Goal: Task Accomplishment & Management: Manage account settings

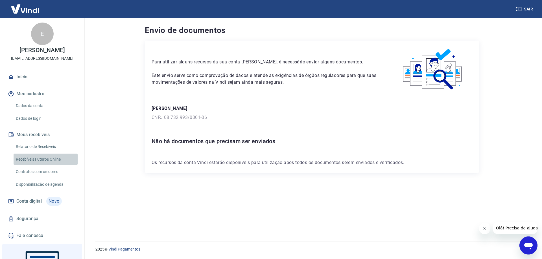
click at [58, 164] on link "Recebíveis Futuros Online" at bounding box center [46, 160] width 64 height 12
click at [42, 36] on div "E" at bounding box center [42, 34] width 23 height 23
click at [28, 91] on button "Meu cadastro" at bounding box center [42, 94] width 71 height 12
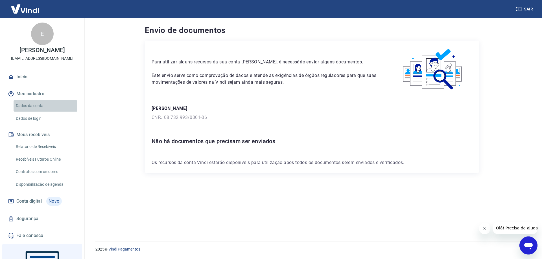
click at [45, 107] on link "Dados da conta" at bounding box center [46, 106] width 64 height 12
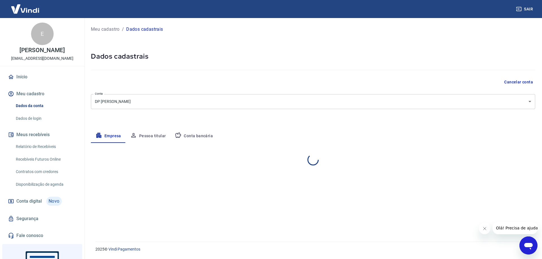
select select "CE"
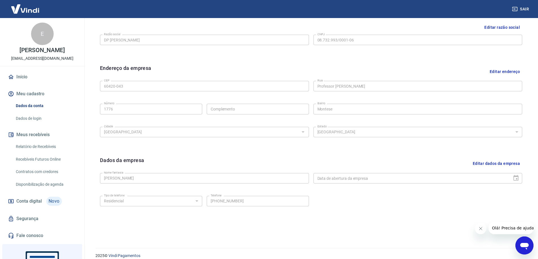
scroll to position [148, 0]
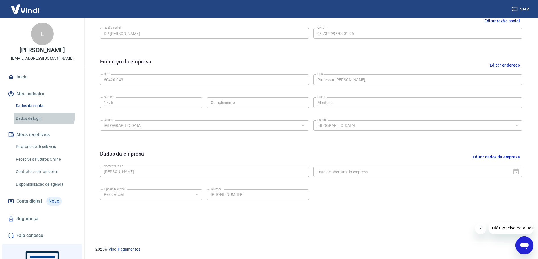
click at [33, 115] on link "Dados de login" at bounding box center [46, 119] width 64 height 12
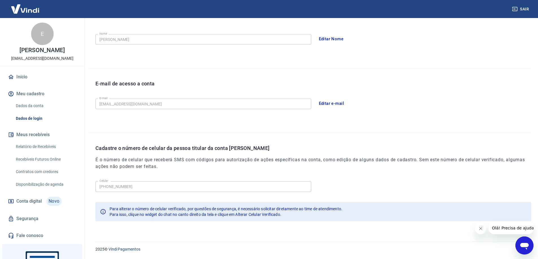
scroll to position [102, 0]
click at [34, 104] on link "Dados da conta" at bounding box center [46, 106] width 64 height 12
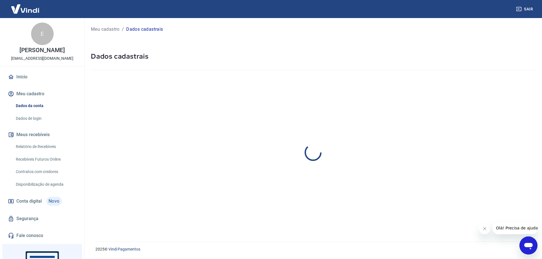
select select "CE"
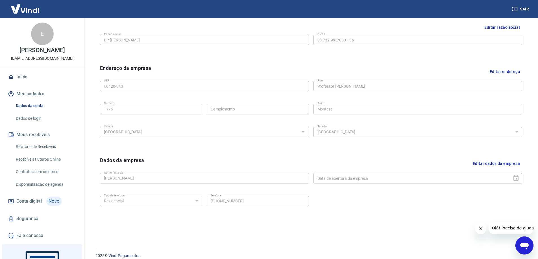
scroll to position [148, 0]
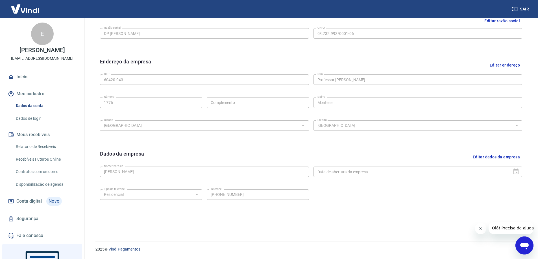
click at [502, 156] on button "Editar dados da empresa" at bounding box center [496, 157] width 52 height 14
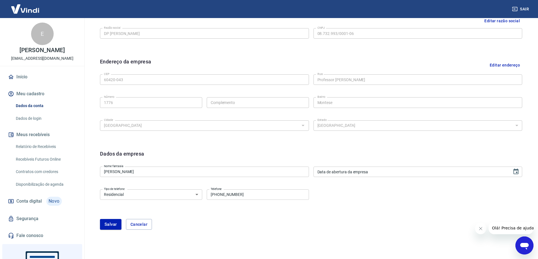
click at [268, 199] on input "[PHONE_NUMBER]" at bounding box center [258, 195] width 102 height 10
drag, startPoint x: 245, startPoint y: 195, endPoint x: 220, endPoint y: 197, distance: 24.3
click at [220, 197] on input "[PHONE_NUMBER]" at bounding box center [258, 195] width 102 height 10
click at [140, 192] on select "Residencial Comercial" at bounding box center [151, 195] width 102 height 10
click at [136, 195] on select "Residencial Comercial" at bounding box center [151, 195] width 102 height 10
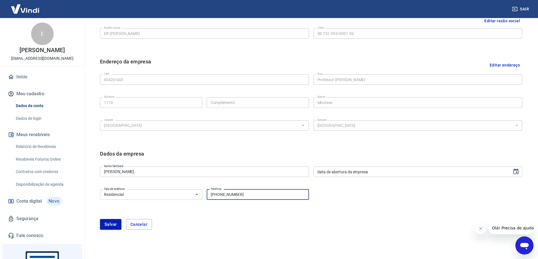
drag, startPoint x: 237, startPoint y: 196, endPoint x: 219, endPoint y: 193, distance: 18.3
click at [219, 193] on input "[PHONE_NUMBER]" at bounding box center [258, 195] width 102 height 10
type input "[PHONE_NUMBER]"
click at [133, 197] on select "Residencial Comercial" at bounding box center [151, 195] width 102 height 10
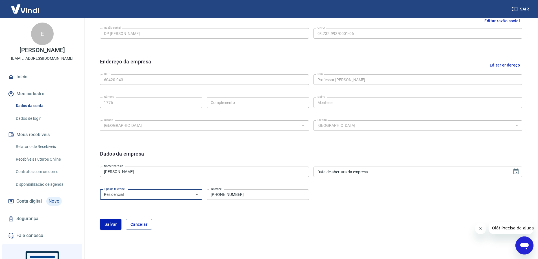
select select "business"
click at [100, 190] on select "Residencial Comercial" at bounding box center [151, 195] width 102 height 10
drag, startPoint x: 109, startPoint y: 224, endPoint x: 116, endPoint y: 227, distance: 7.2
click at [109, 224] on button "Salvar" at bounding box center [110, 224] width 21 height 11
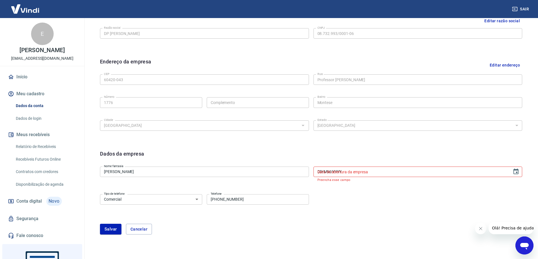
click at [369, 175] on input "DD/MM/YYYY" at bounding box center [410, 172] width 195 height 10
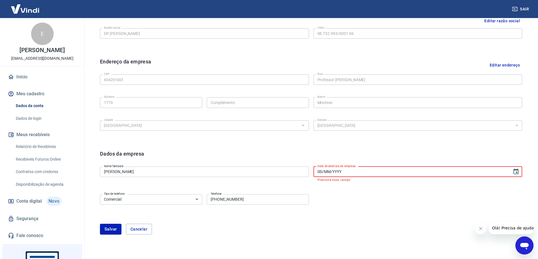
click at [353, 172] on input "DD/MM/YYYY" at bounding box center [410, 172] width 195 height 10
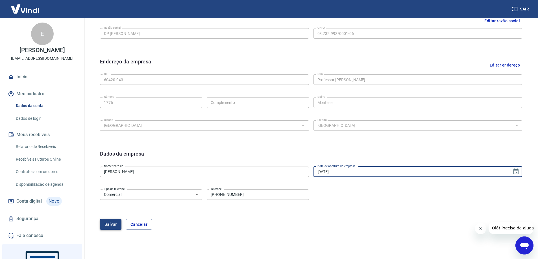
type input "[DATE]"
click at [102, 220] on button "Salvar" at bounding box center [110, 224] width 21 height 11
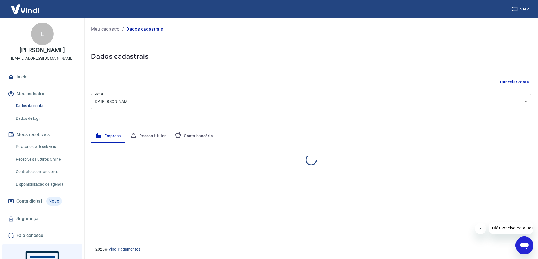
scroll to position [0, 0]
select select "CE"
select select "business"
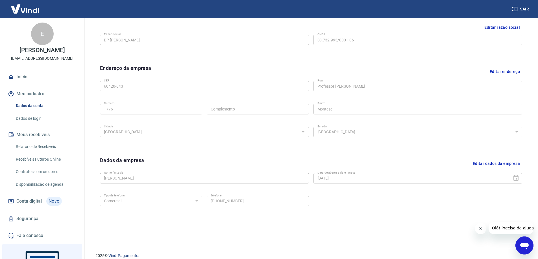
scroll to position [148, 0]
